Goal: Task Accomplishment & Management: Manage account settings

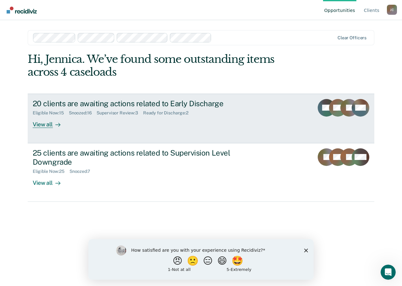
click at [118, 102] on div "20 clients are awaiting actions related to Early Discharge" at bounding box center [143, 103] width 221 height 9
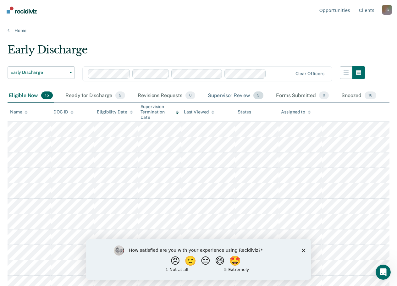
click at [240, 97] on div "Supervisor Review 3" at bounding box center [236, 96] width 59 height 14
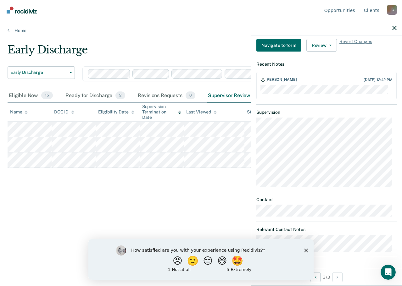
scroll to position [222, 0]
click at [308, 251] on div "How satisfied are you with your experience using Recidiviz? 😠 🙁 😑 😄 🤩 1 - Not a…" at bounding box center [200, 259] width 225 height 41
click at [306, 251] on icon "Close survey" at bounding box center [306, 251] width 4 height 4
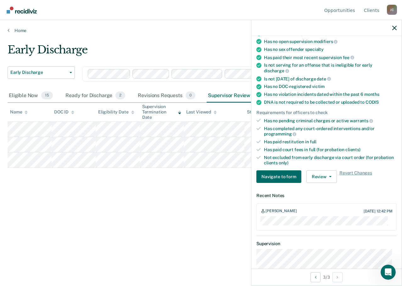
scroll to position [65, 0]
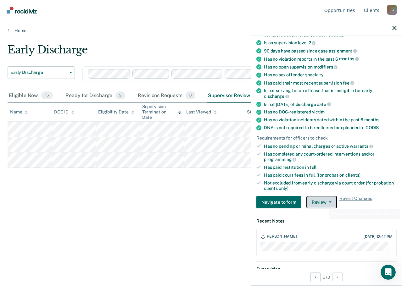
click at [323, 203] on button "Review" at bounding box center [321, 202] width 31 height 13
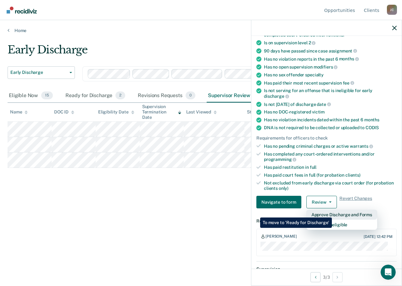
click at [332, 213] on button "Approve Discharge and Forms" at bounding box center [341, 215] width 71 height 10
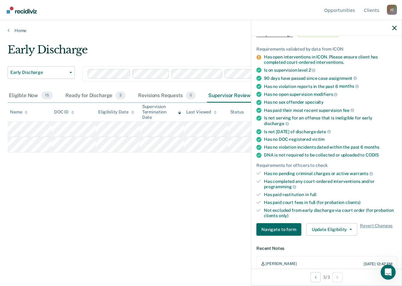
scroll to position [0, 0]
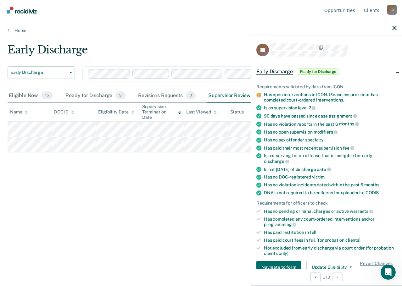
click at [391, 28] on div at bounding box center [326, 28] width 150 height 16
click at [395, 26] on icon "button" at bounding box center [394, 28] width 4 height 4
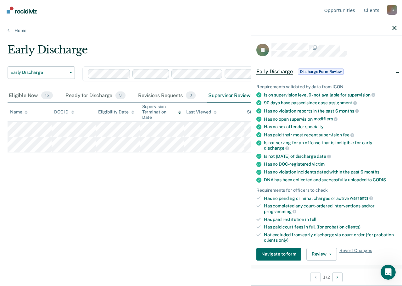
scroll to position [126, 0]
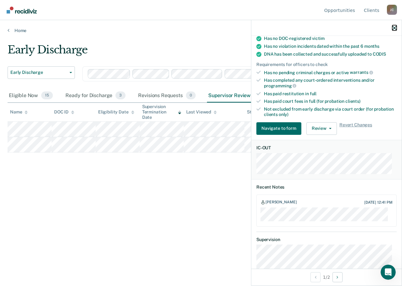
click at [395, 30] on icon "button" at bounding box center [394, 28] width 4 height 4
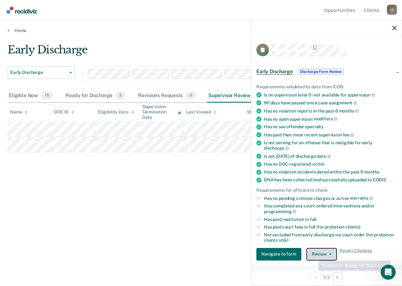
click at [315, 254] on button "Review" at bounding box center [321, 254] width 31 height 13
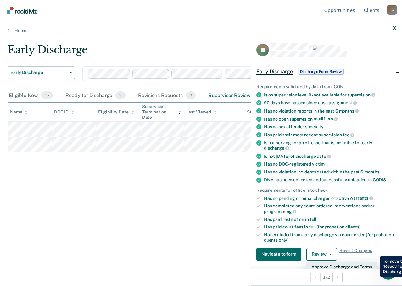
scroll to position [63, 0]
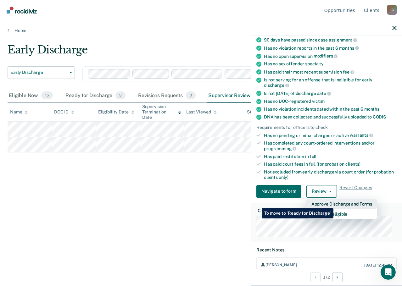
click at [333, 203] on button "Approve Discharge and Forms" at bounding box center [341, 204] width 71 height 10
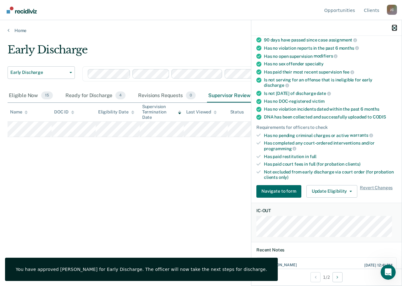
click at [396, 26] on icon "button" at bounding box center [394, 28] width 4 height 4
